Goal: Navigation & Orientation: Find specific page/section

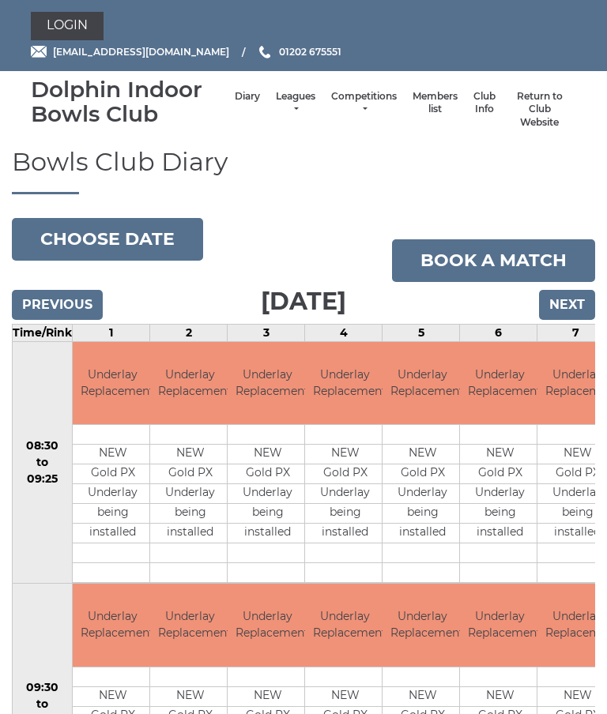
click at [289, 110] on link "Leagues" at bounding box center [296, 103] width 40 height 26
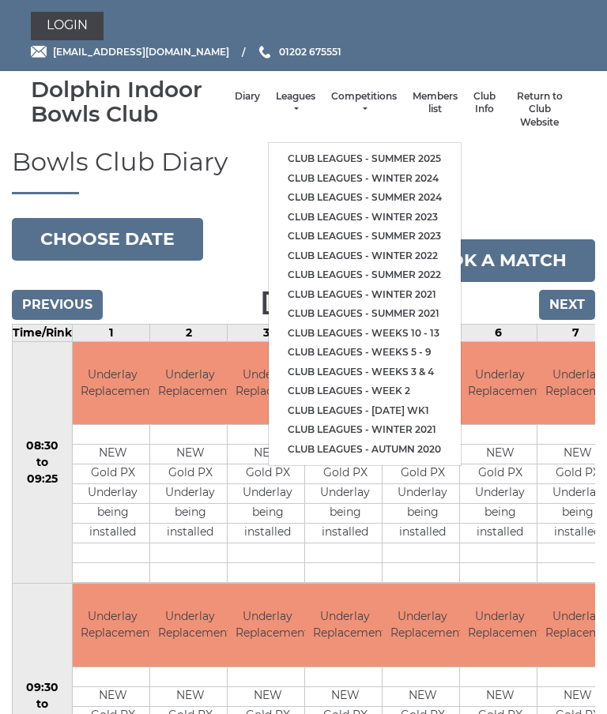
click at [405, 169] on li "Club leagues - Winter 2024" at bounding box center [365, 179] width 192 height 20
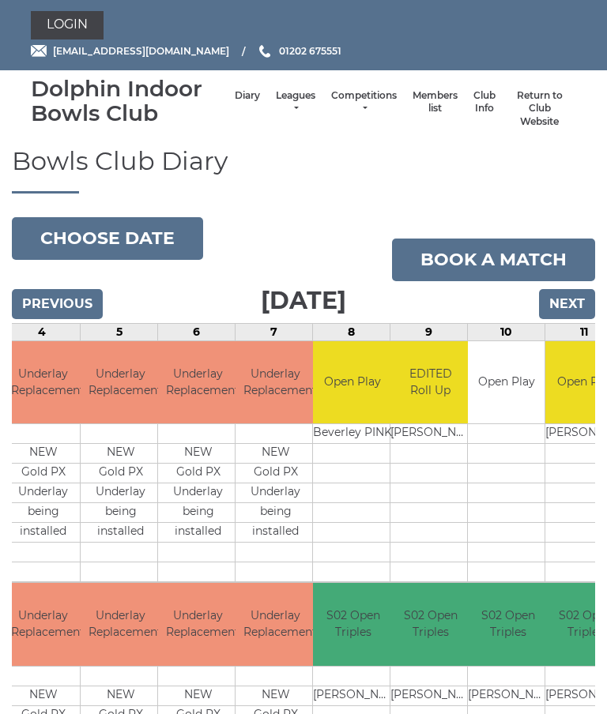
scroll to position [2, 0]
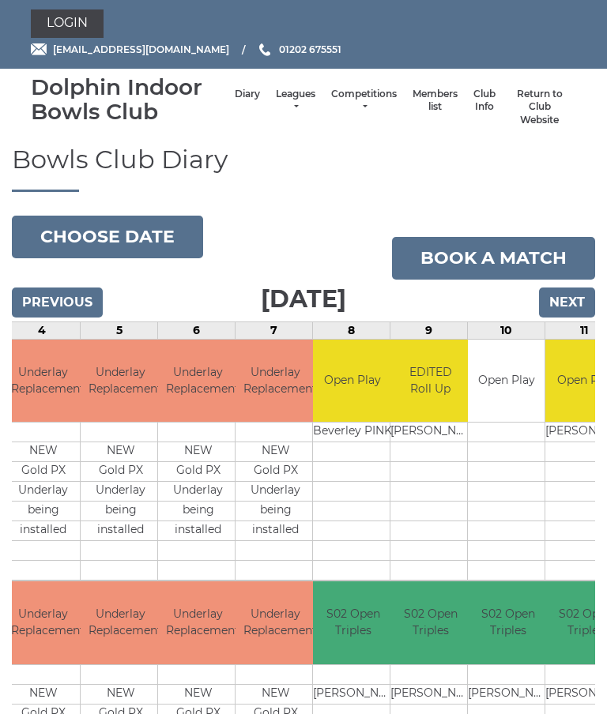
click at [284, 100] on link "Leagues" at bounding box center [296, 101] width 40 height 26
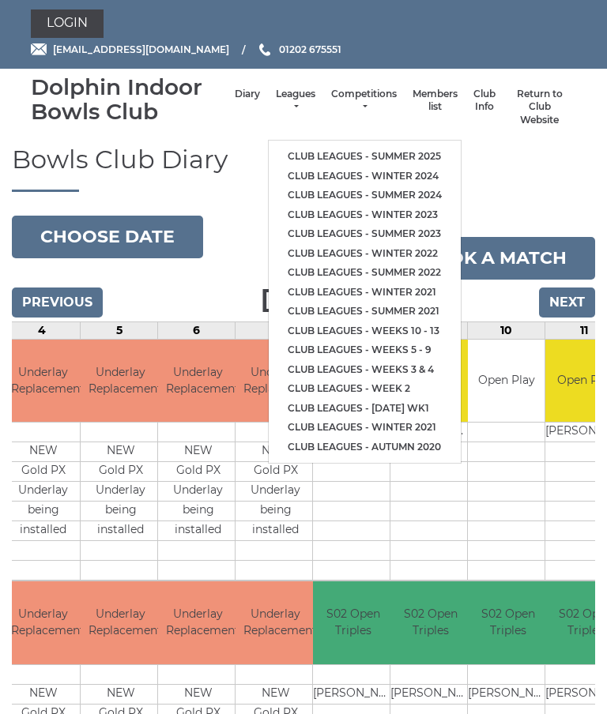
click at [387, 147] on link "Club leagues - Summer 2025" at bounding box center [365, 157] width 192 height 20
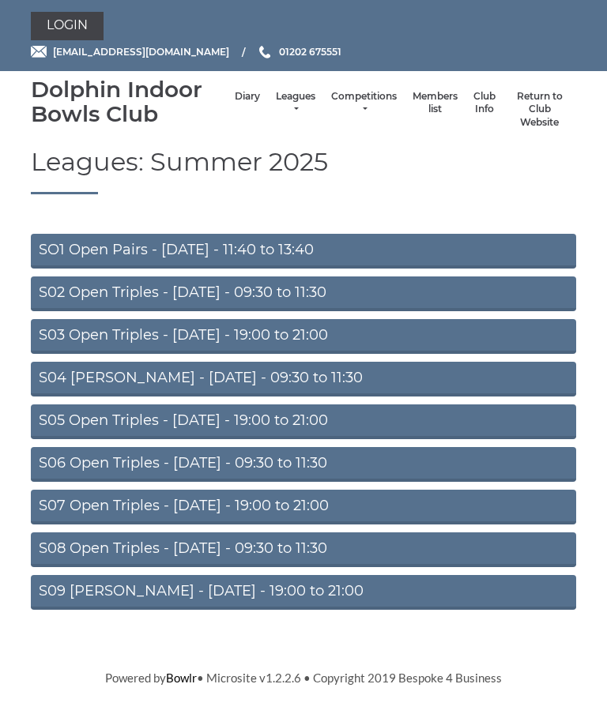
click at [331, 296] on link "S02 Open Triples - Tuesday - 09:30 to 11:30" at bounding box center [303, 294] width 545 height 35
click at [428, 295] on link "S02 Open Triples - Tuesday - 09:30 to 11:30" at bounding box center [303, 294] width 545 height 35
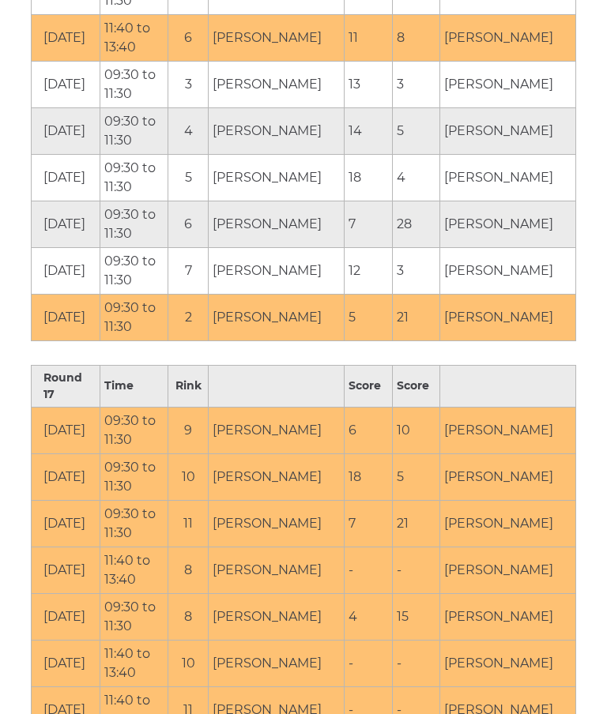
scroll to position [7544, 0]
